Goal: Information Seeking & Learning: Find specific fact

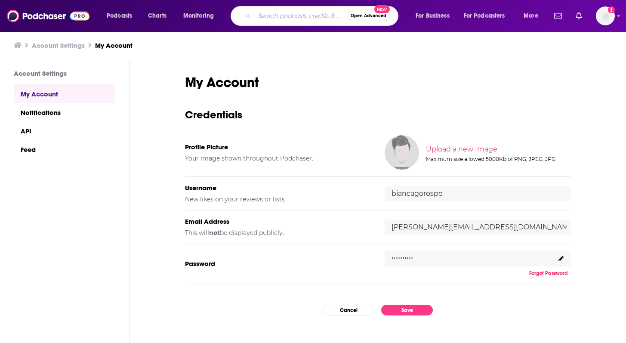
click at [269, 21] on input "Search podcasts, credits, & more..." at bounding box center [300, 16] width 93 height 14
type input "cxotalk"
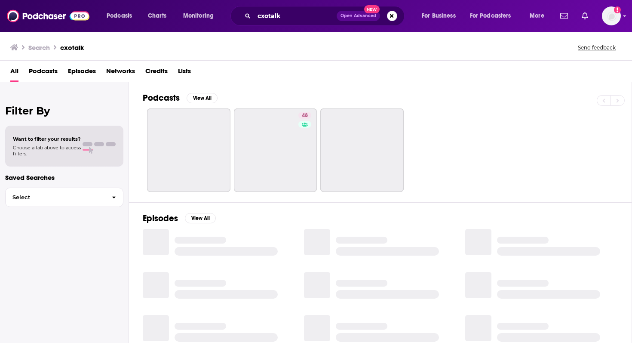
click at [36, 77] on span "Podcasts" at bounding box center [43, 73] width 29 height 18
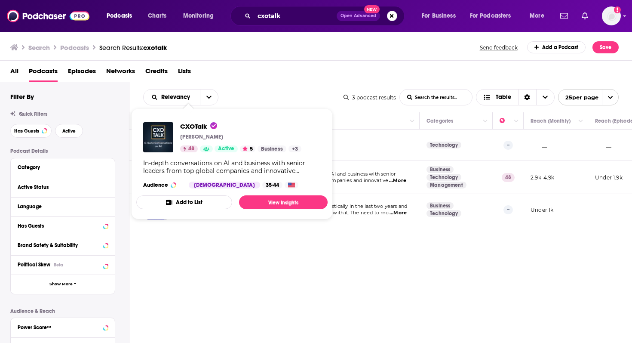
click at [197, 120] on div "CXOTalk [PERSON_NAME] 48 Active 5 Business + 3 In-depth conversations on AI and…" at bounding box center [231, 155] width 191 height 80
click at [195, 123] on span "CXOTalk" at bounding box center [198, 126] width 37 height 8
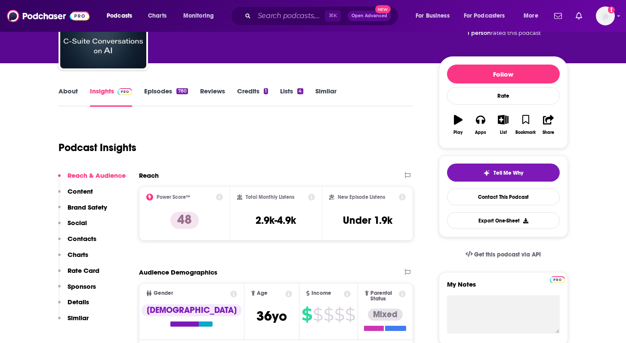
scroll to position [77, 0]
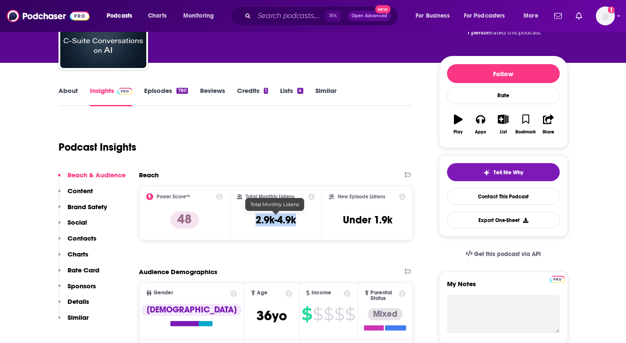
drag, startPoint x: 249, startPoint y: 220, endPoint x: 304, endPoint y: 220, distance: 54.6
click at [304, 220] on div "Total Monthly Listens 2.9k-4.9k" at bounding box center [276, 213] width 78 height 40
copy h3 "2.9k-4.9k"
